Goal: Task Accomplishment & Management: Manage account settings

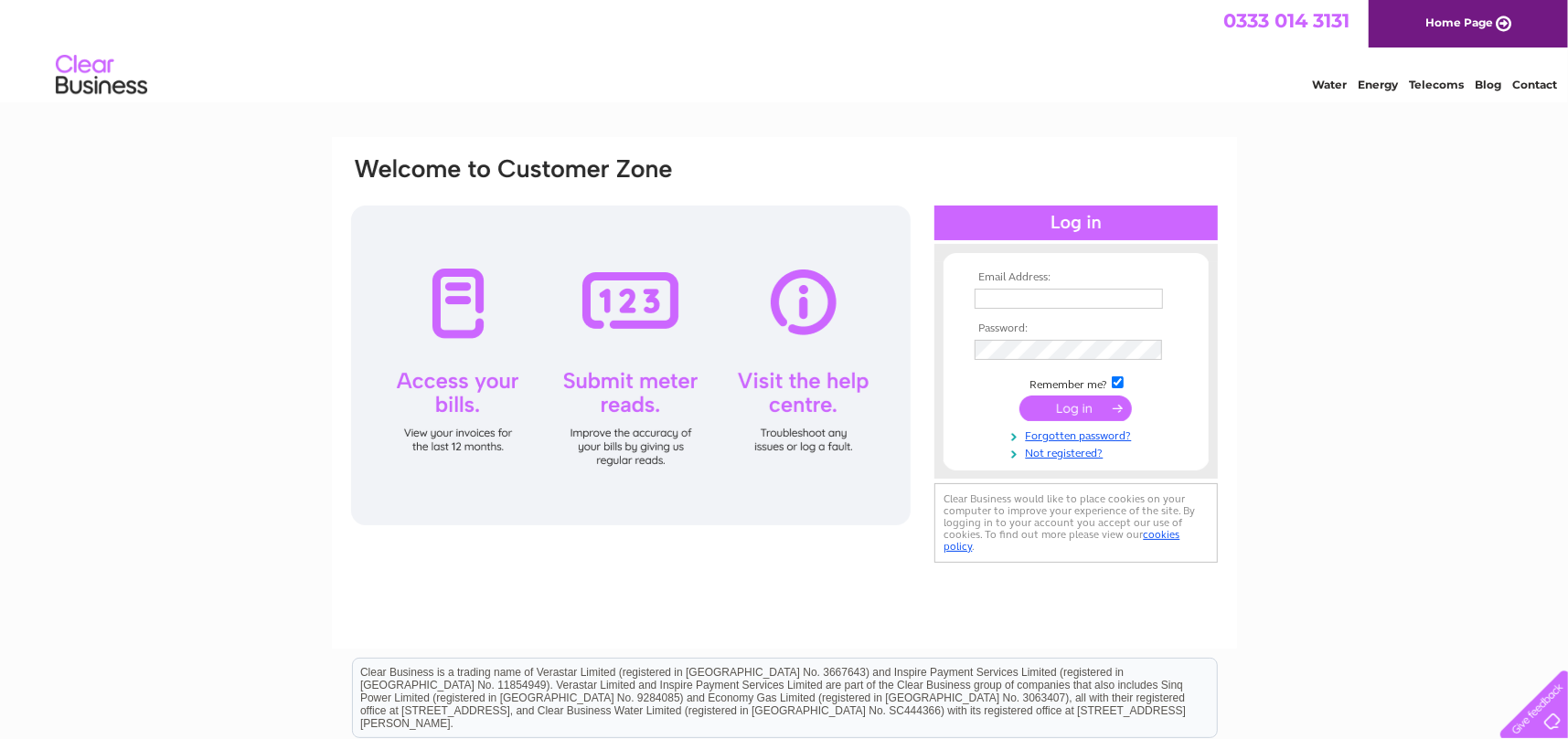
type input "[EMAIL_ADDRESS][DOMAIN_NAME]"
click at [1087, 404] on input "submit" at bounding box center [1075, 408] width 112 height 25
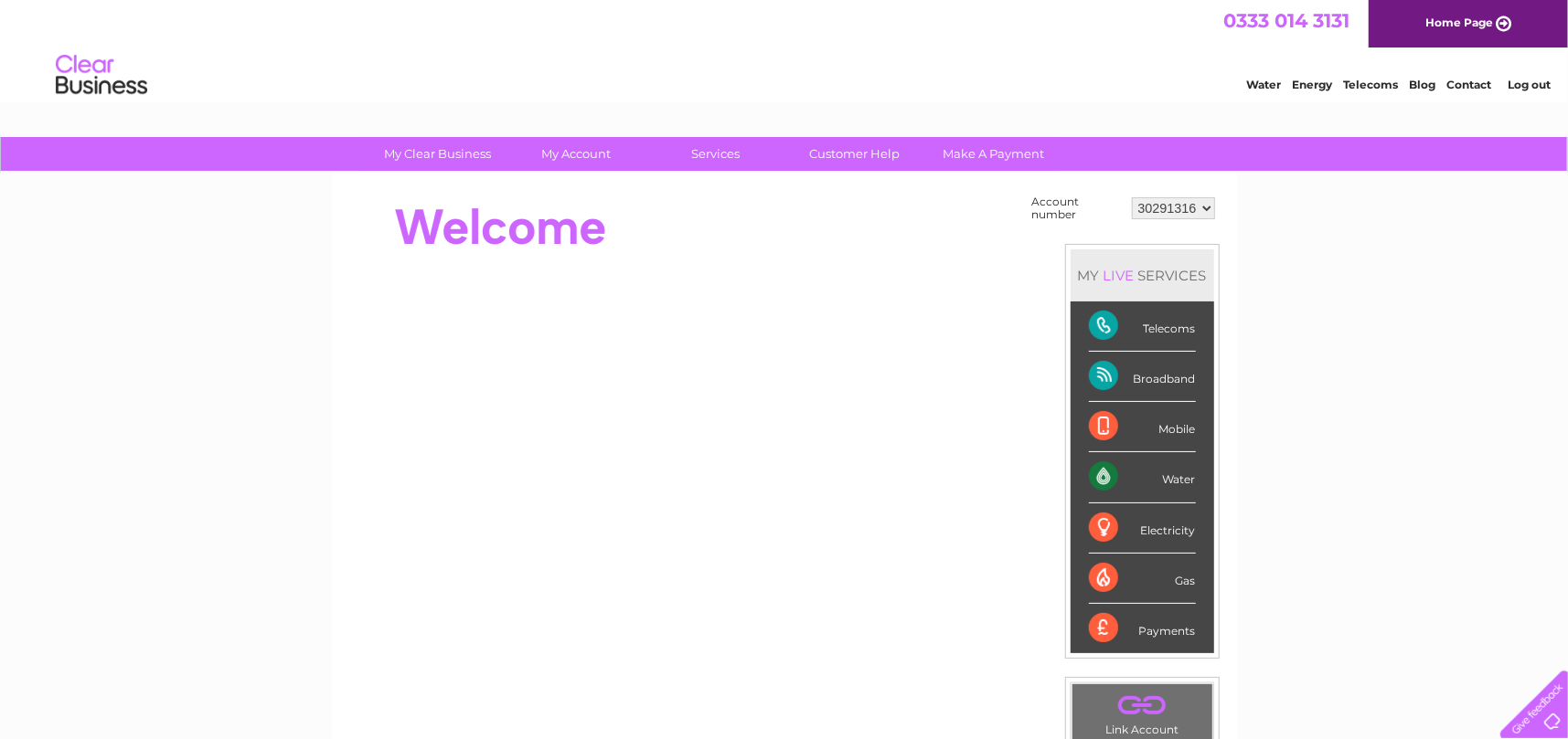
click at [1165, 323] on div "Telecoms" at bounding box center [1142, 326] width 107 height 50
click at [1099, 326] on div "Telecoms" at bounding box center [1142, 326] width 107 height 50
click at [1098, 432] on div "Mobile" at bounding box center [1142, 427] width 107 height 50
click at [1180, 423] on div "Mobile" at bounding box center [1142, 427] width 107 height 50
click at [1171, 209] on select "30291316" at bounding box center [1173, 207] width 83 height 22
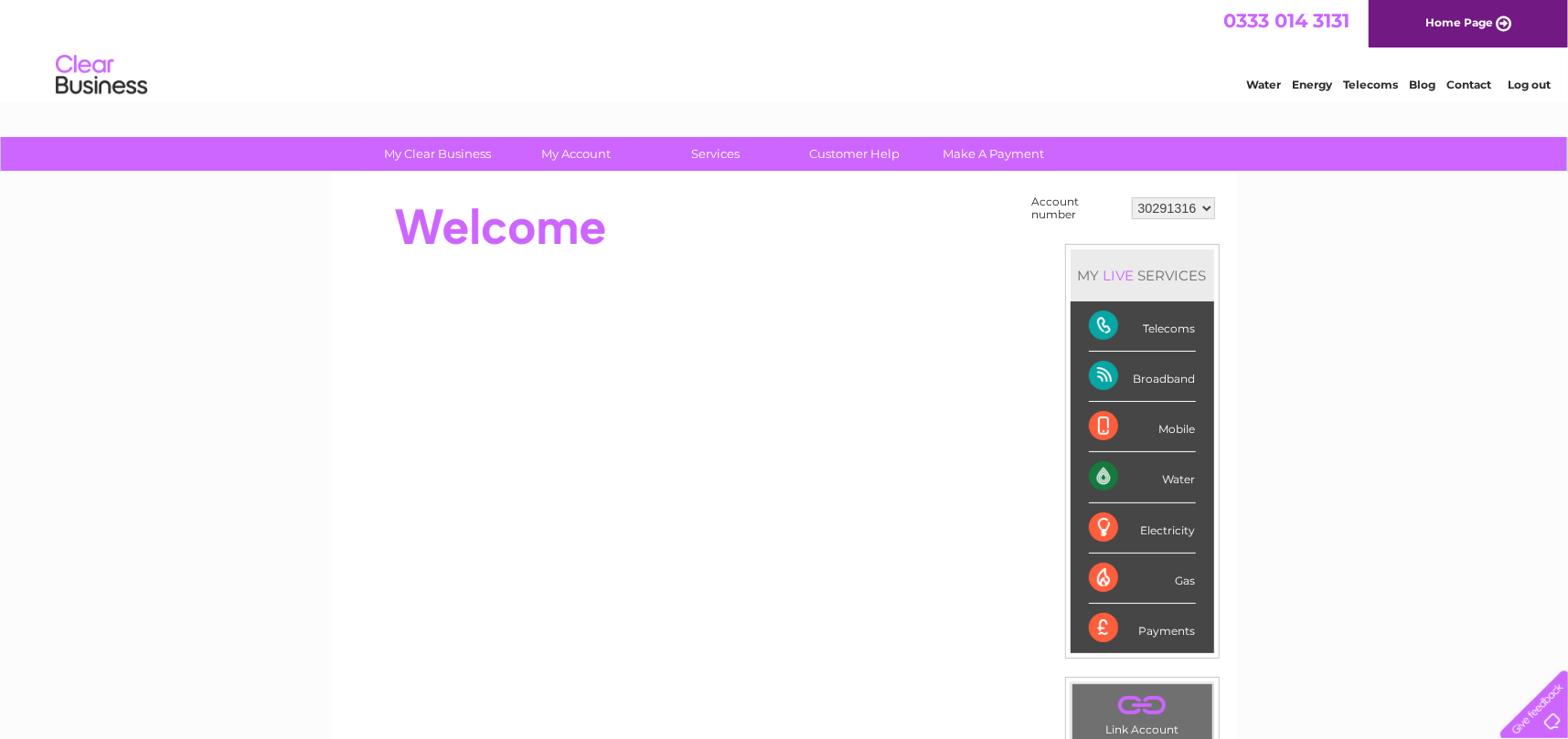
click at [1132, 197] on select "30291316" at bounding box center [1173, 207] width 83 height 22
click at [1163, 228] on td "Account number 30291316 MY LIVE SERVICES Telecoms Broadband Mobile Water Electr…" at bounding box center [1124, 515] width 192 height 647
click at [1169, 208] on select "30291316" at bounding box center [1173, 207] width 83 height 22
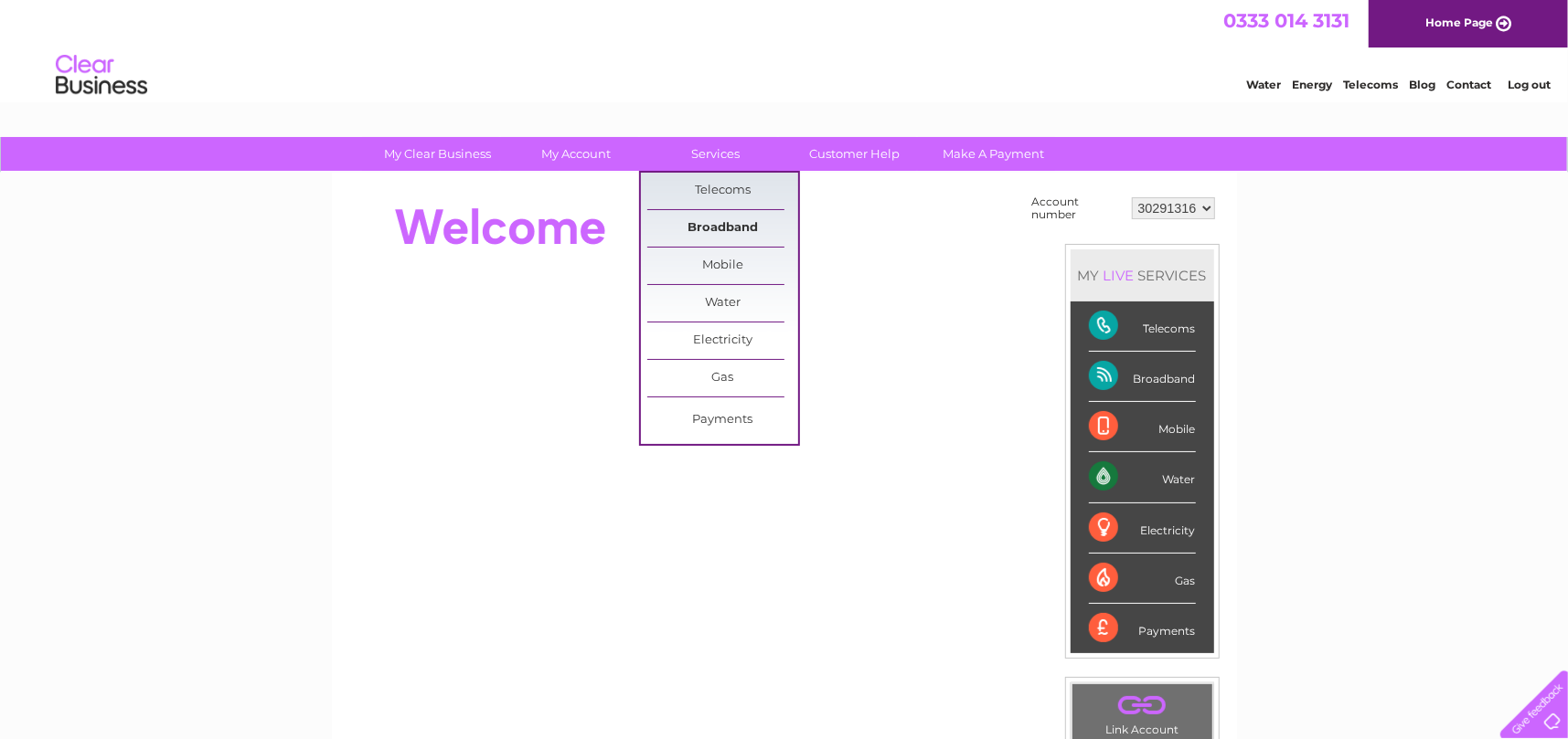
click at [728, 225] on link "Broadband" at bounding box center [723, 228] width 151 height 37
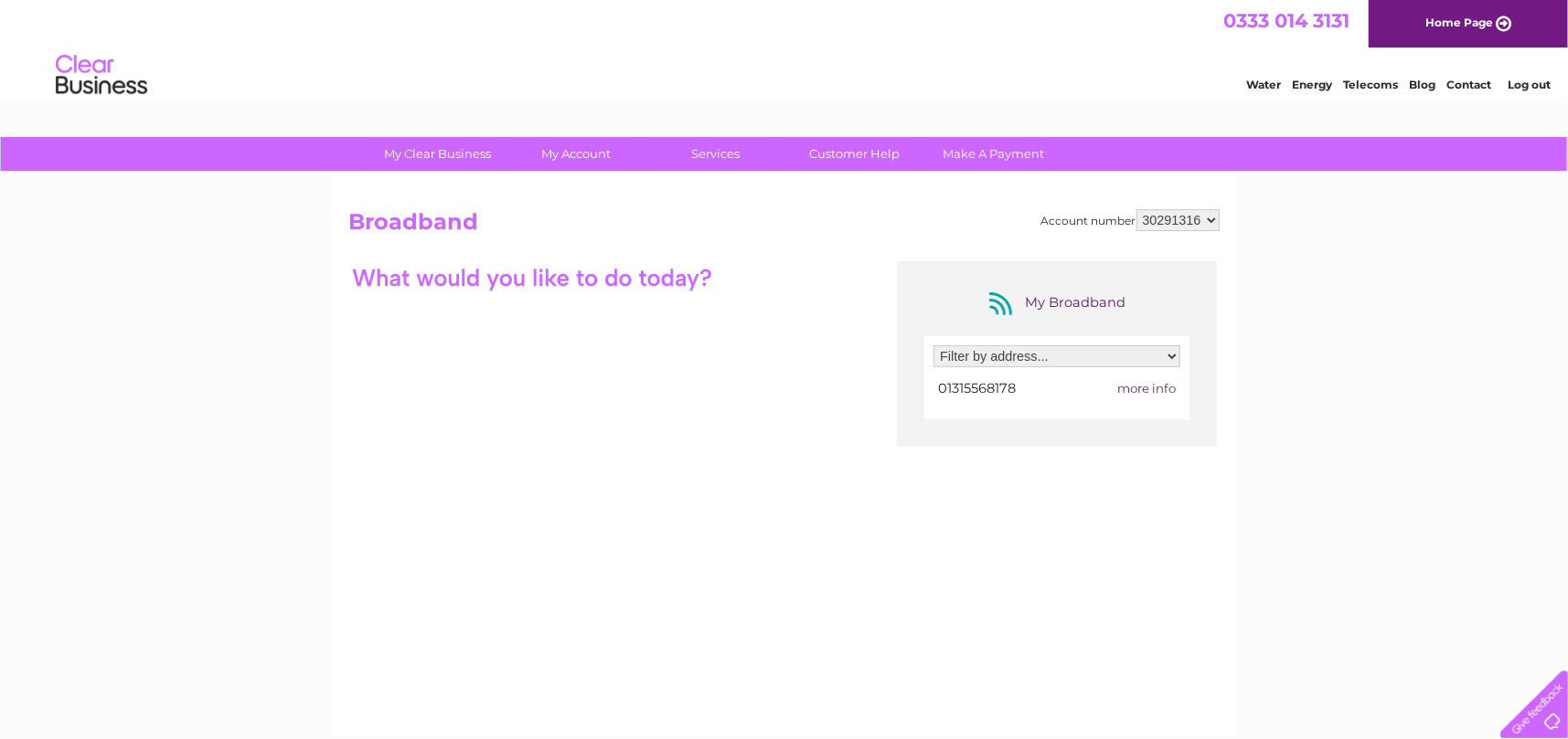
click at [1164, 354] on select "Filter by address... 19 Howe Street, Edinburgh, Midlothian, EH3 6TE" at bounding box center [1057, 356] width 247 height 22
click at [1155, 354] on select "Filter by address... 19 Howe Street, Edinburgh, Midlothian, EH3 6TE" at bounding box center [1057, 356] width 247 height 22
click at [850, 152] on link "Customer Help" at bounding box center [854, 154] width 151 height 34
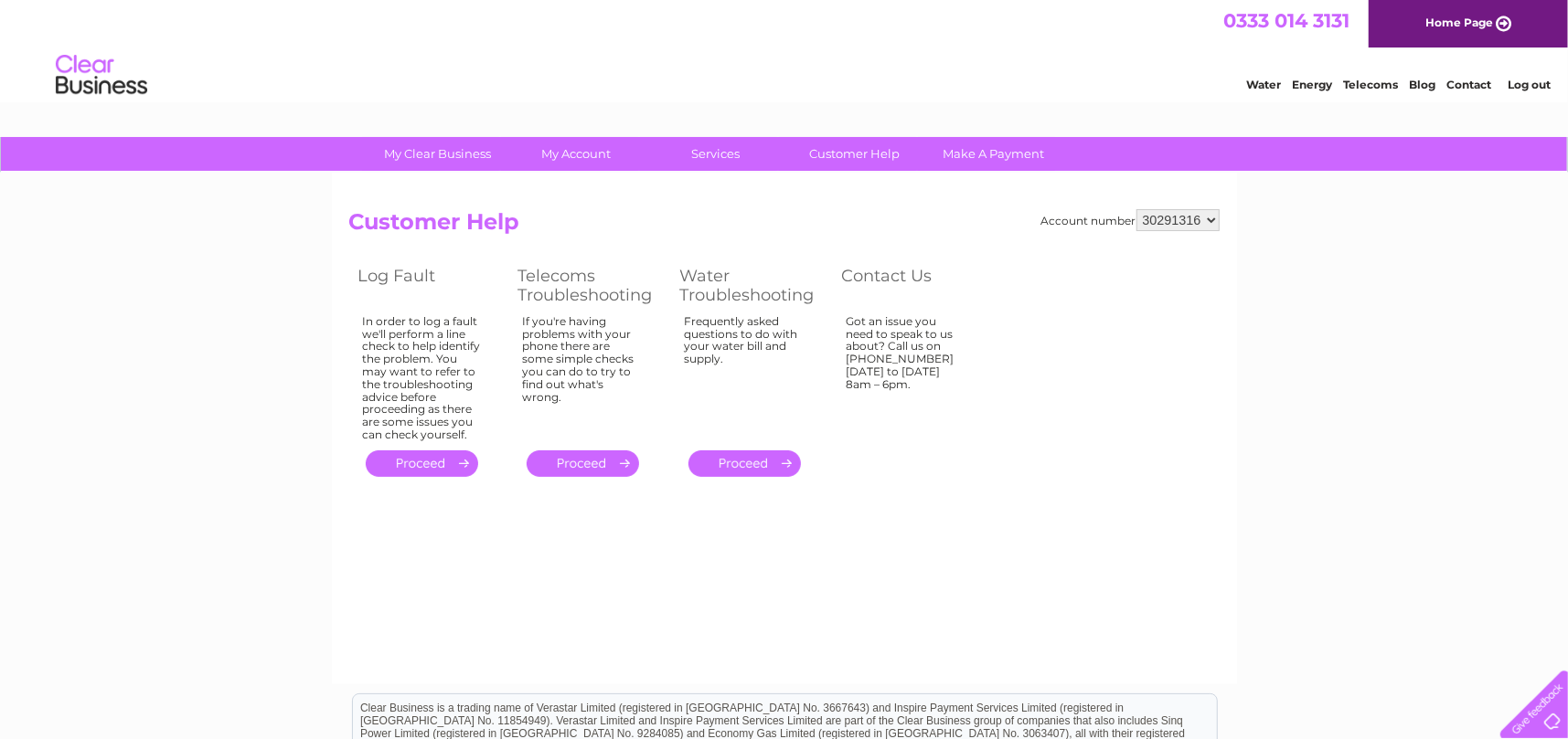
click at [1020, 531] on div "Account number 30291316 Customer Help Log Fault Telecoms Troubleshooting Water …" at bounding box center [784, 428] width 905 height 512
